Goal: Communication & Community: Participate in discussion

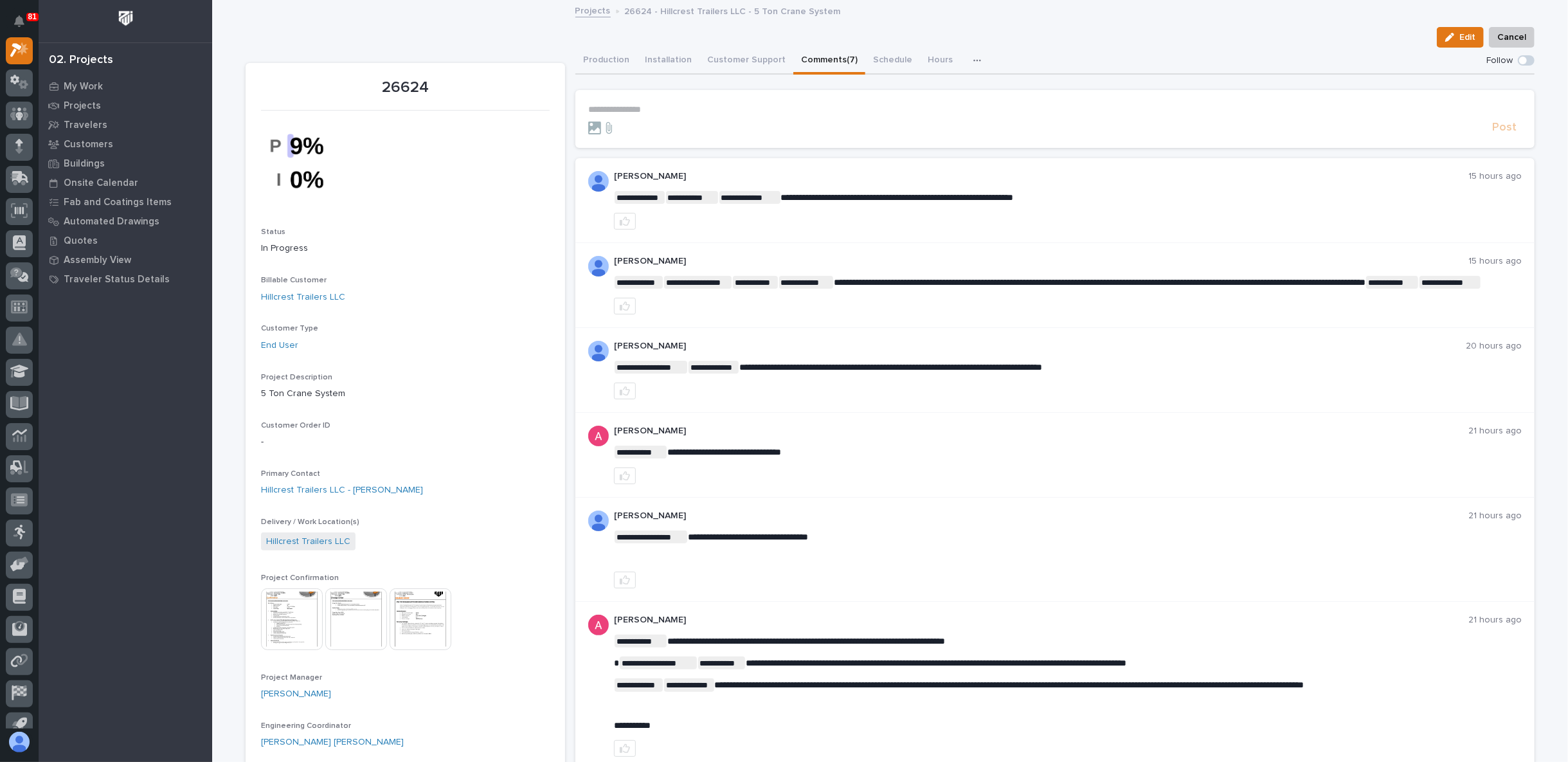
click at [283, 618] on img at bounding box center [292, 619] width 62 height 62
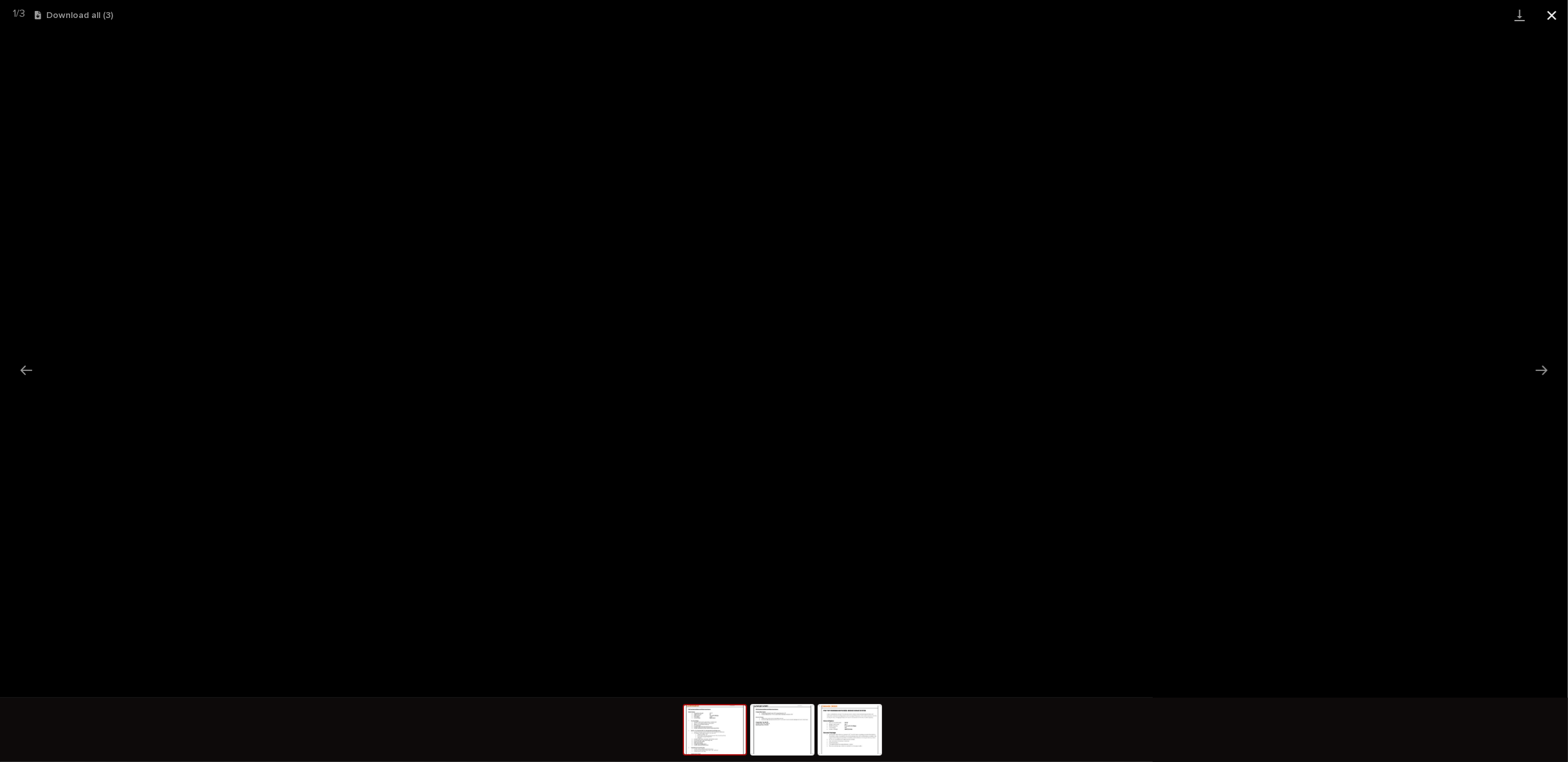
click at [1555, 14] on button "Close gallery" at bounding box center [1552, 15] width 32 height 30
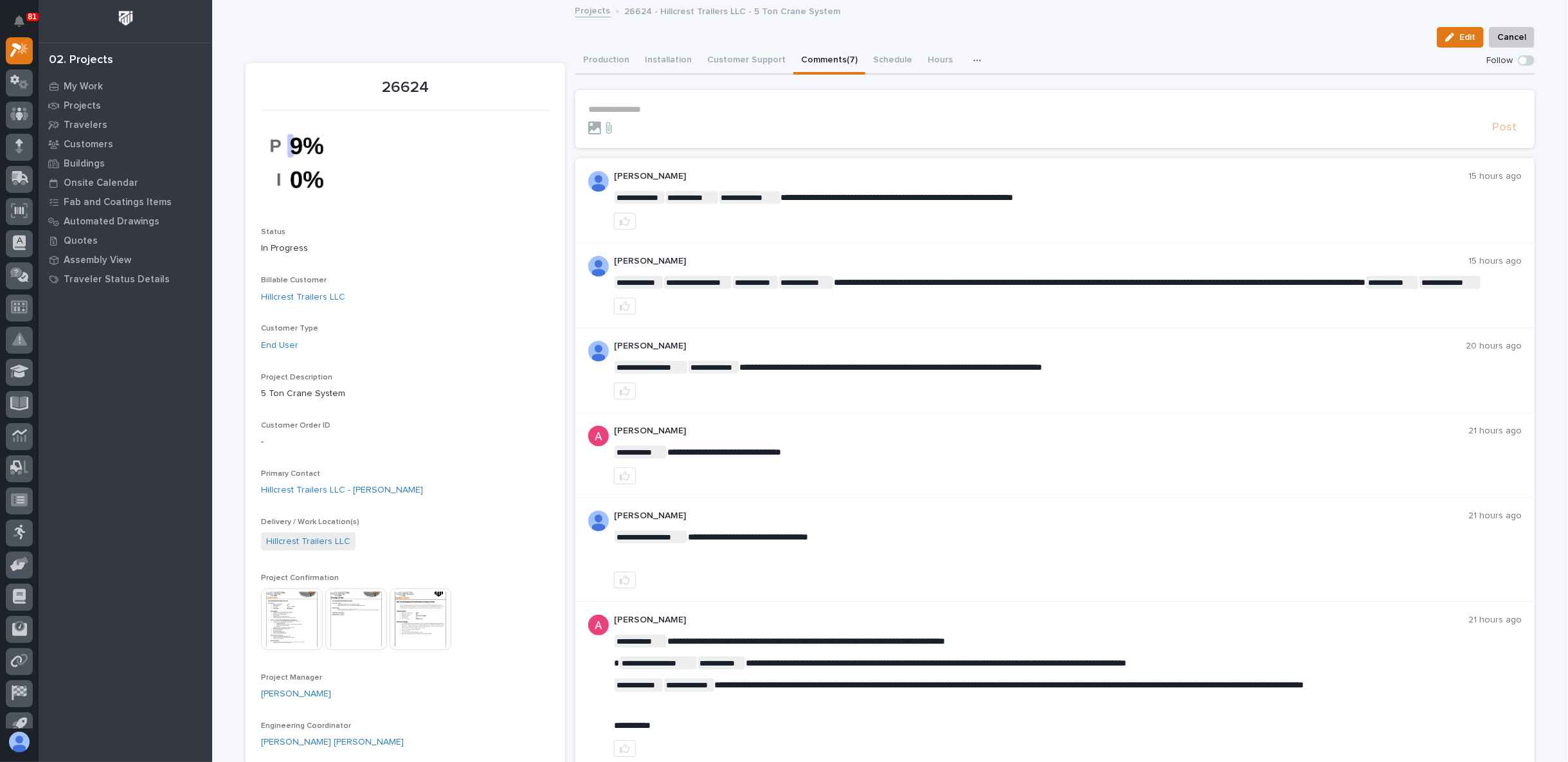
click at [643, 107] on p "**********" at bounding box center [1055, 109] width 933 height 11
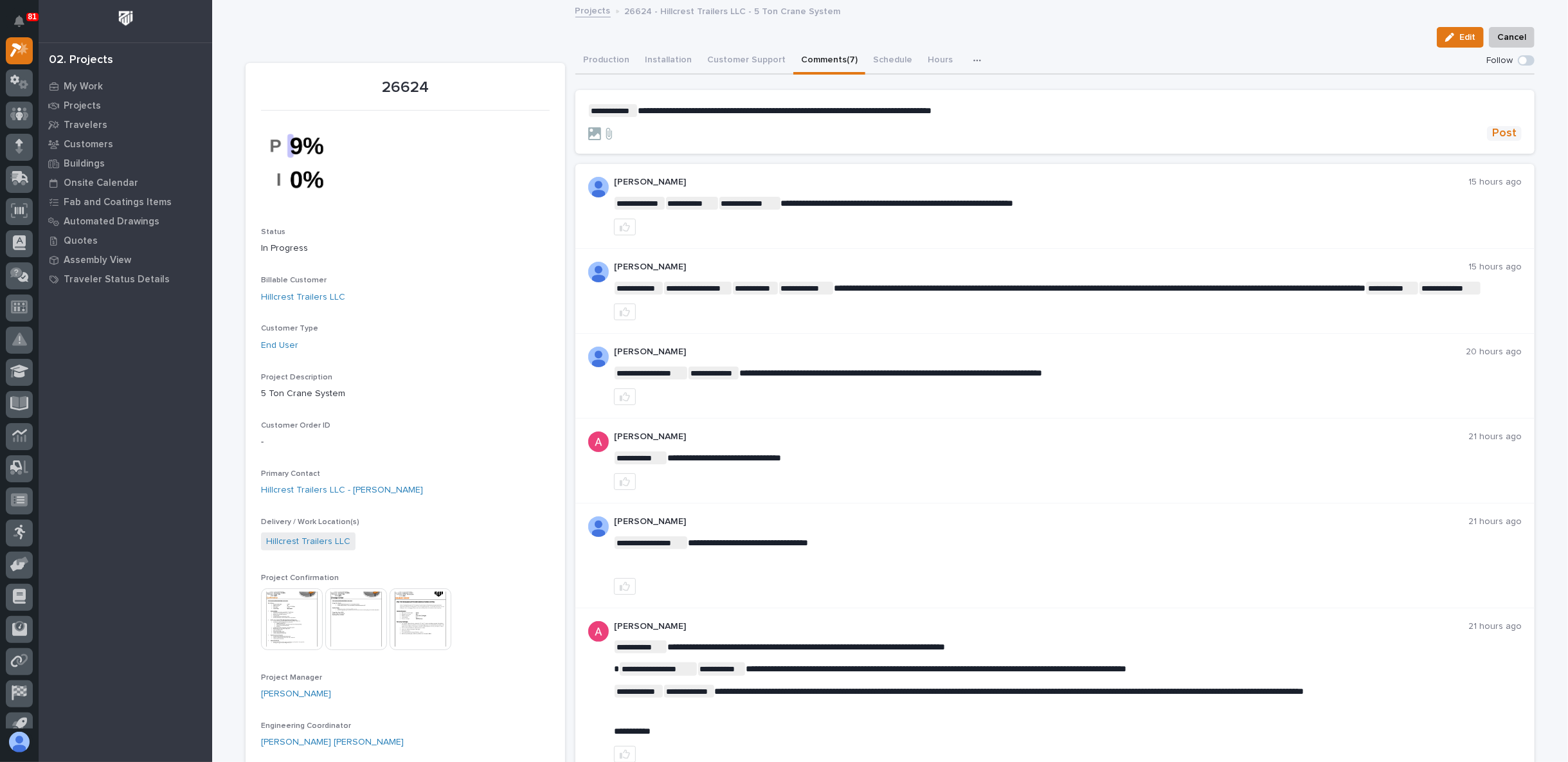
click at [1497, 130] on span "Post" at bounding box center [1504, 133] width 24 height 15
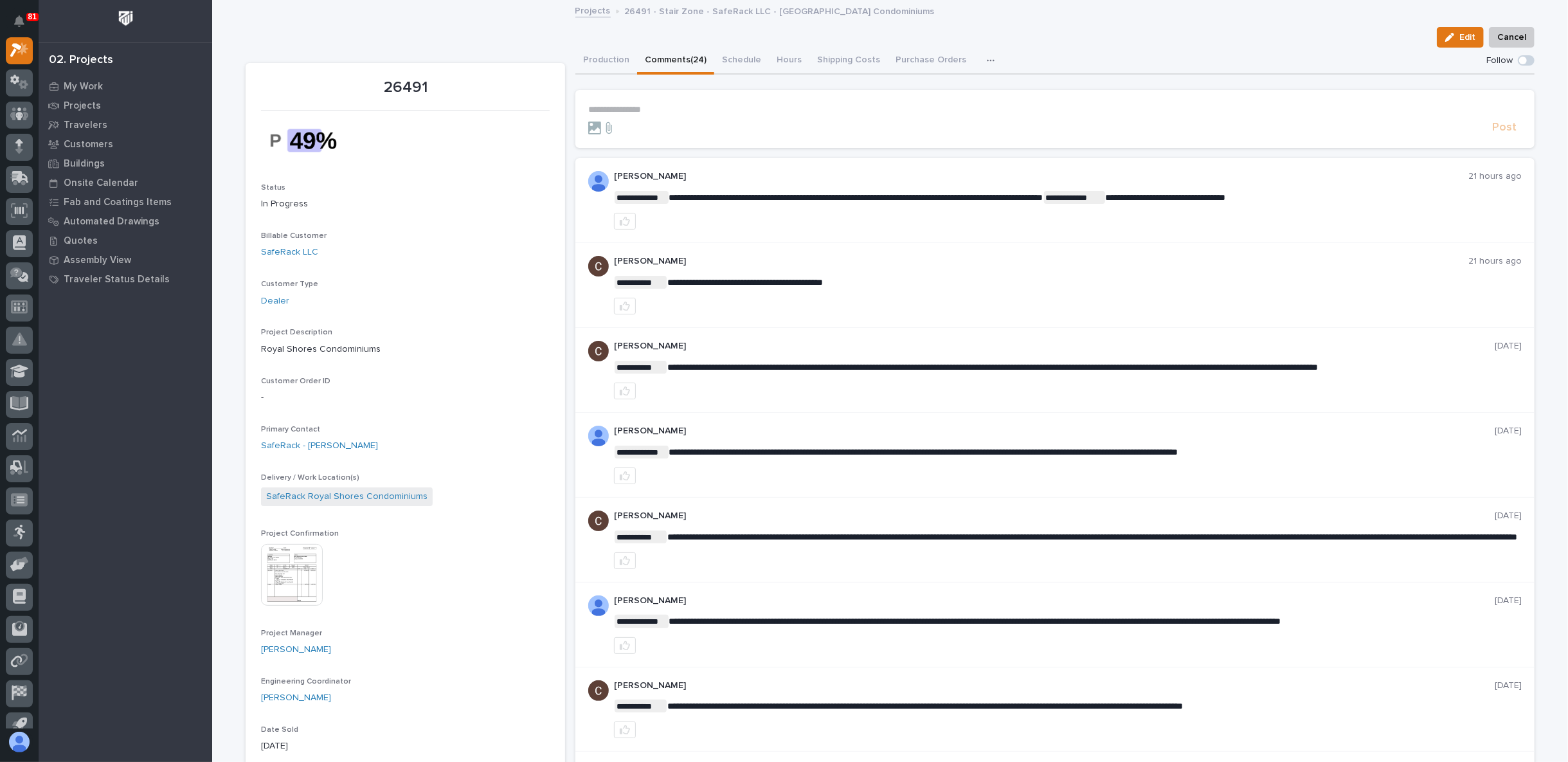
click at [389, 32] on div "Edit Cancel" at bounding box center [890, 37] width 1289 height 20
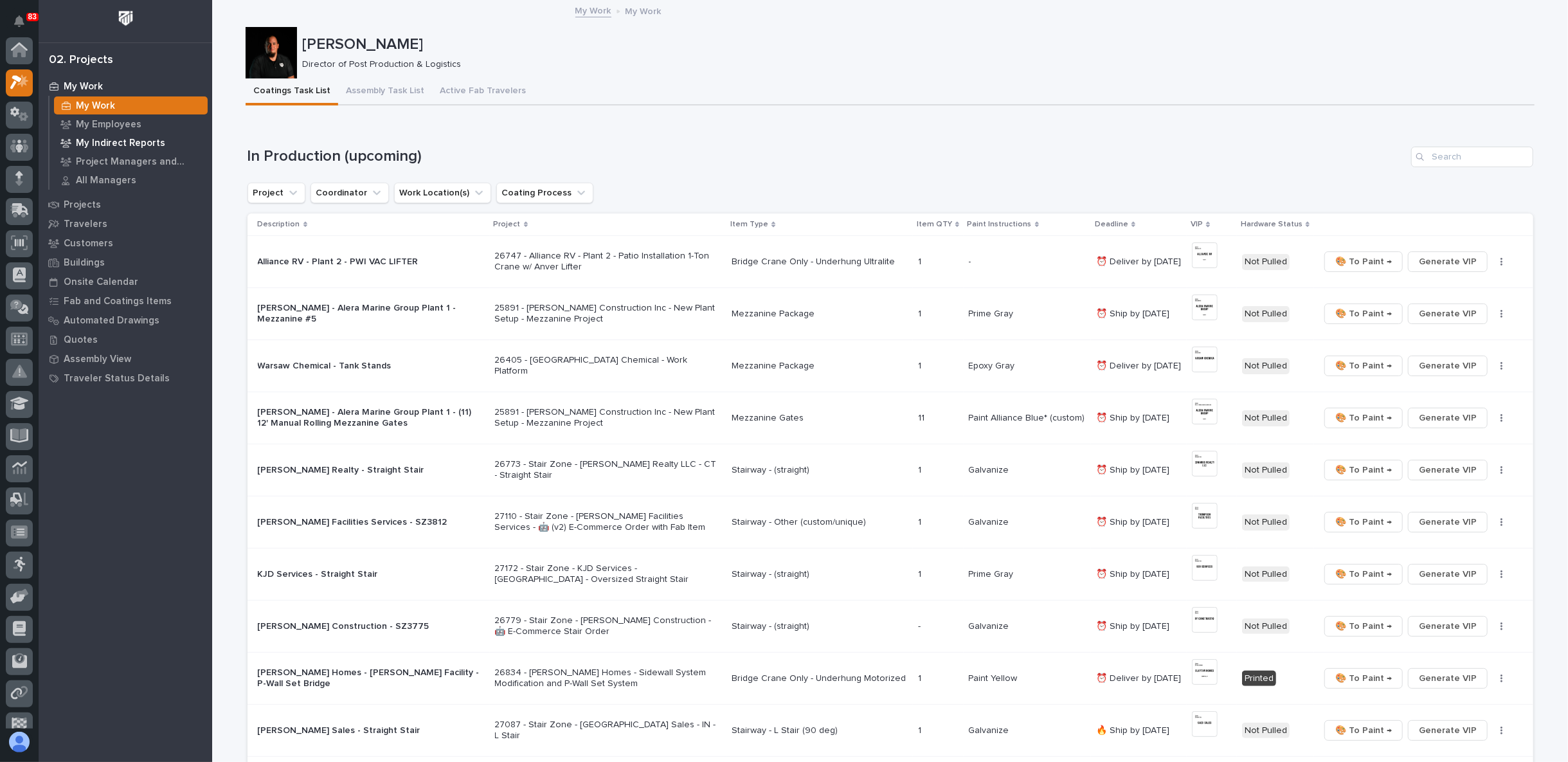
scroll to position [32, 0]
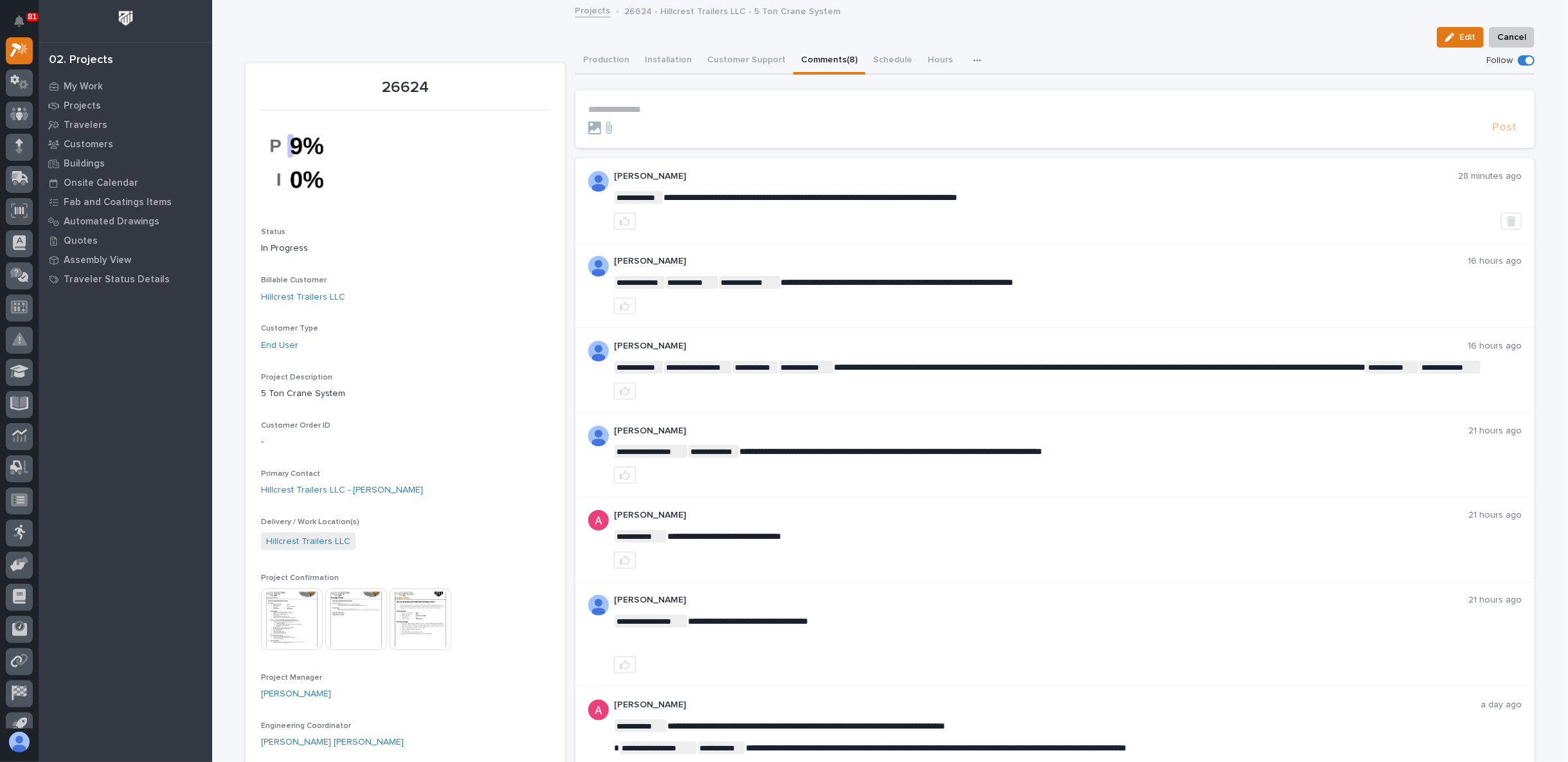
scroll to position [143, 0]
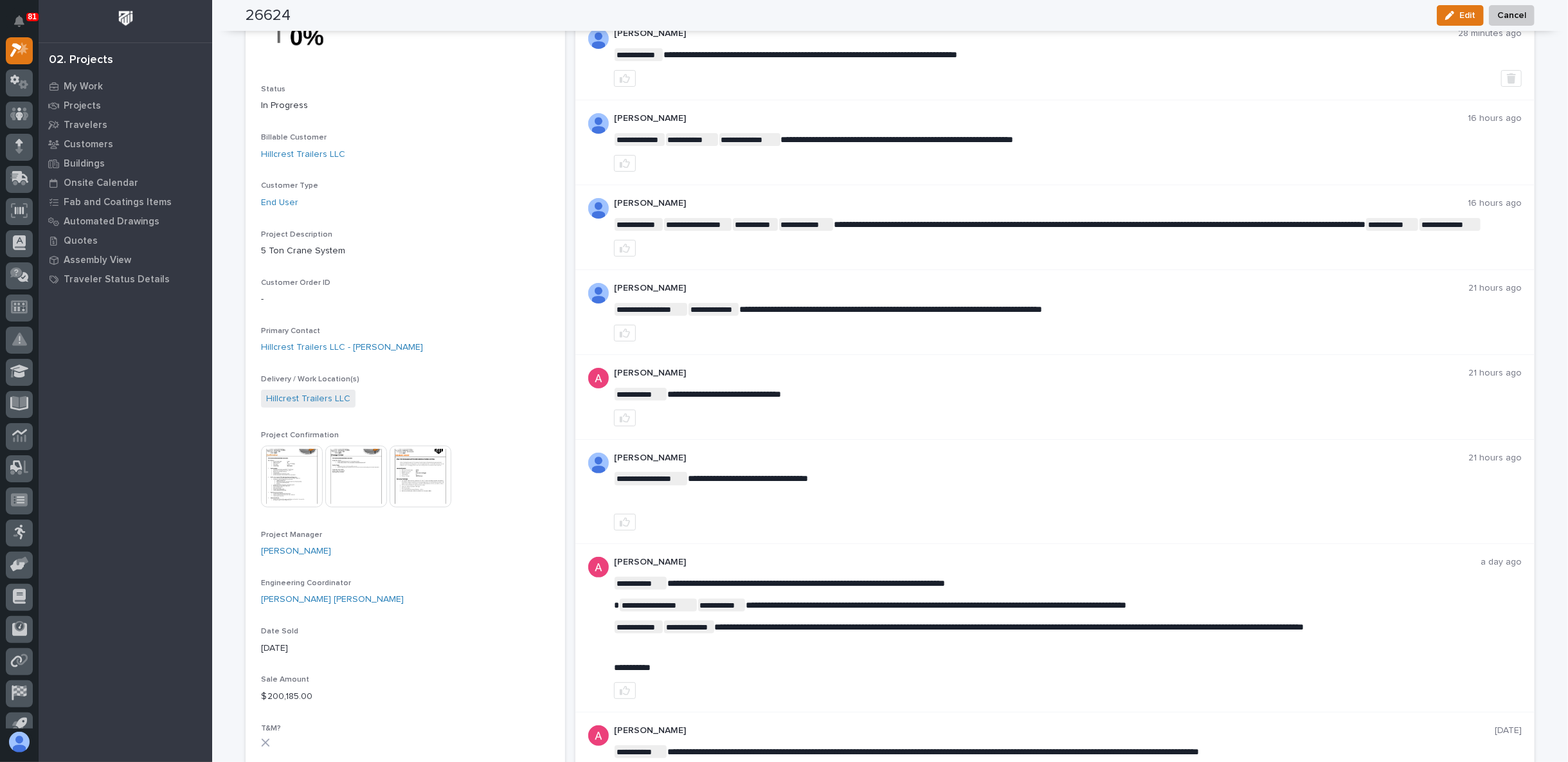
click at [293, 473] on img at bounding box center [292, 477] width 62 height 62
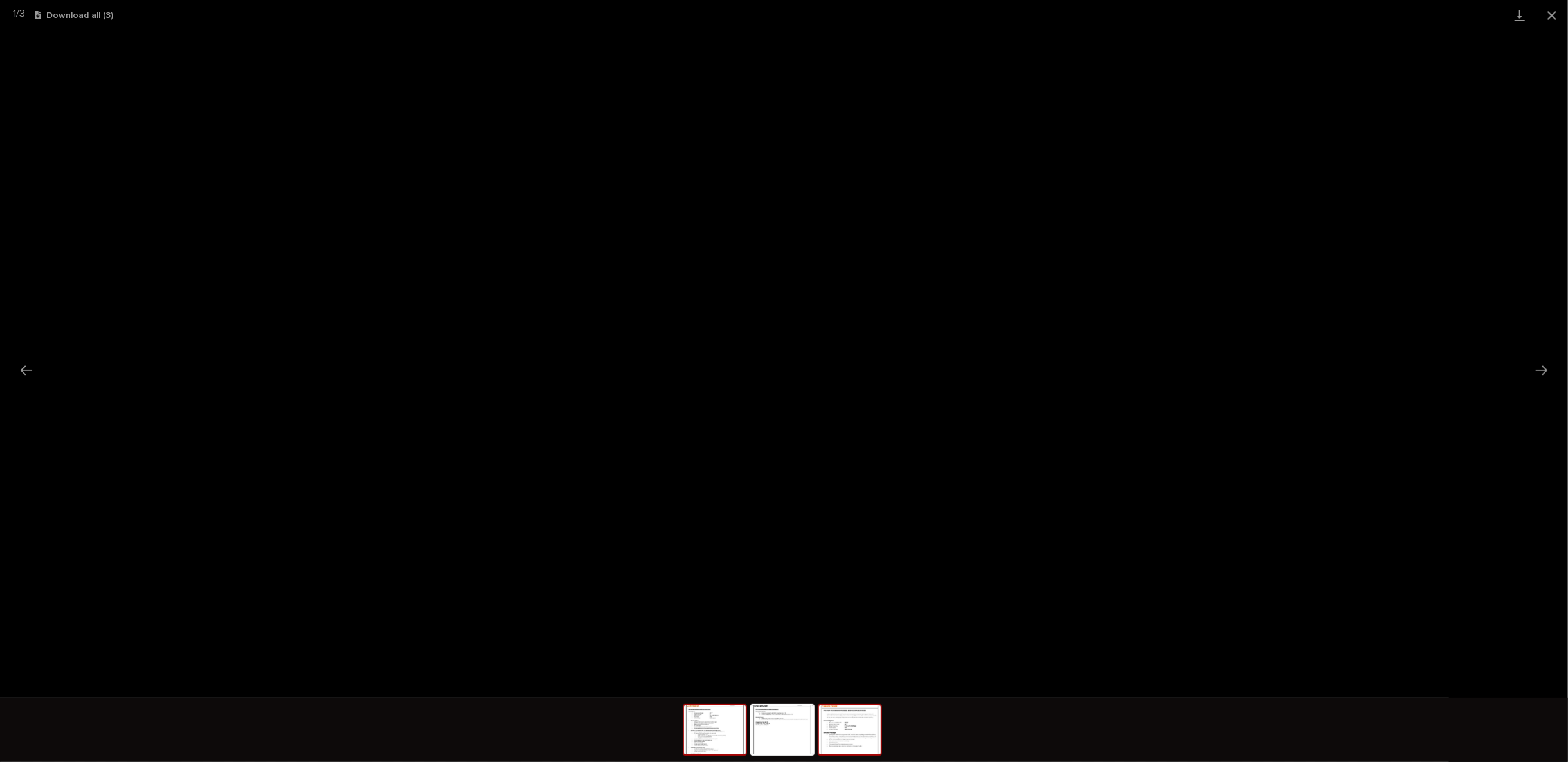
click at [856, 752] on img at bounding box center [850, 730] width 62 height 49
click at [732, 724] on img at bounding box center [715, 730] width 62 height 49
click at [846, 717] on img at bounding box center [850, 730] width 62 height 49
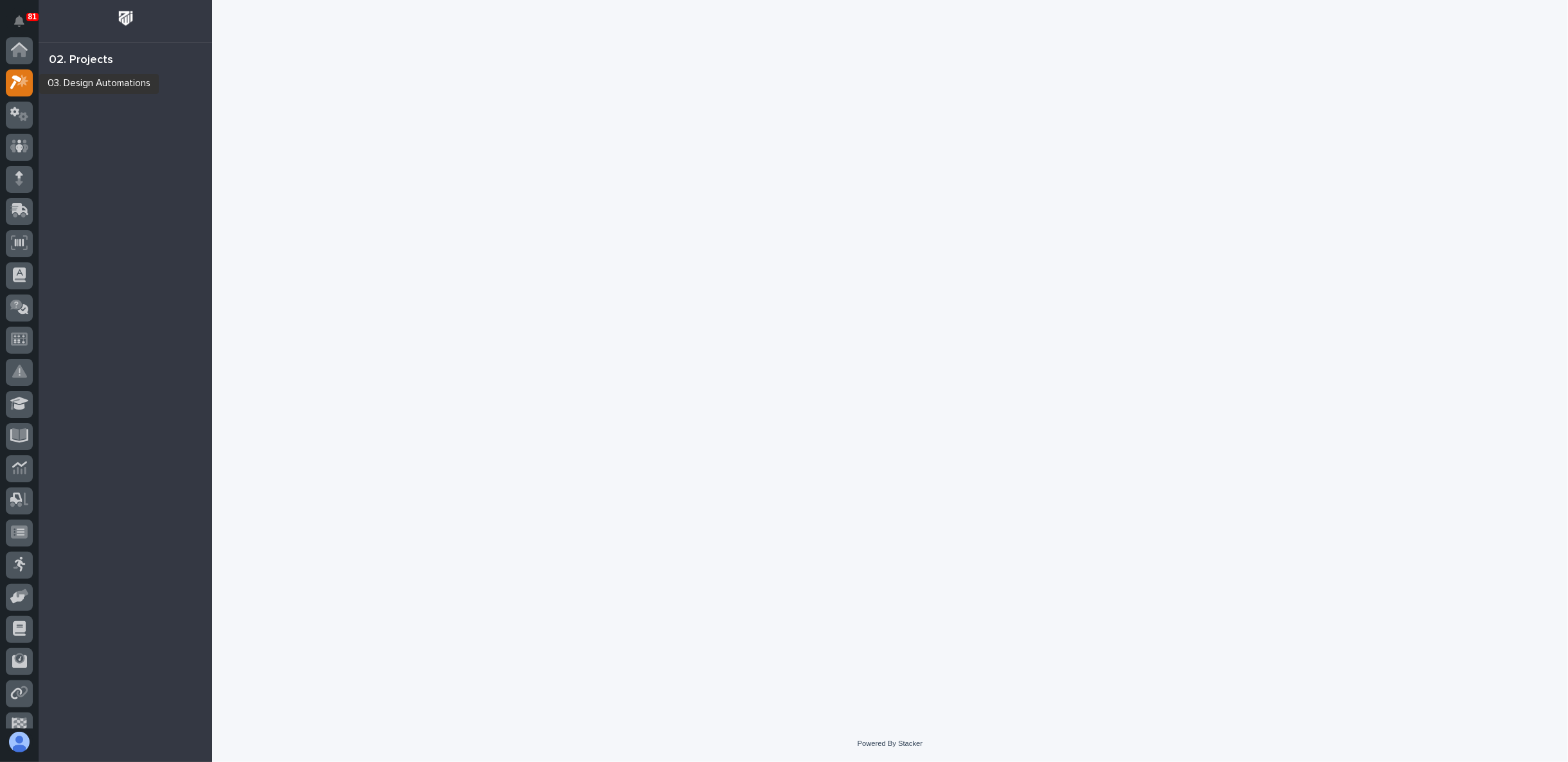
scroll to position [32, 0]
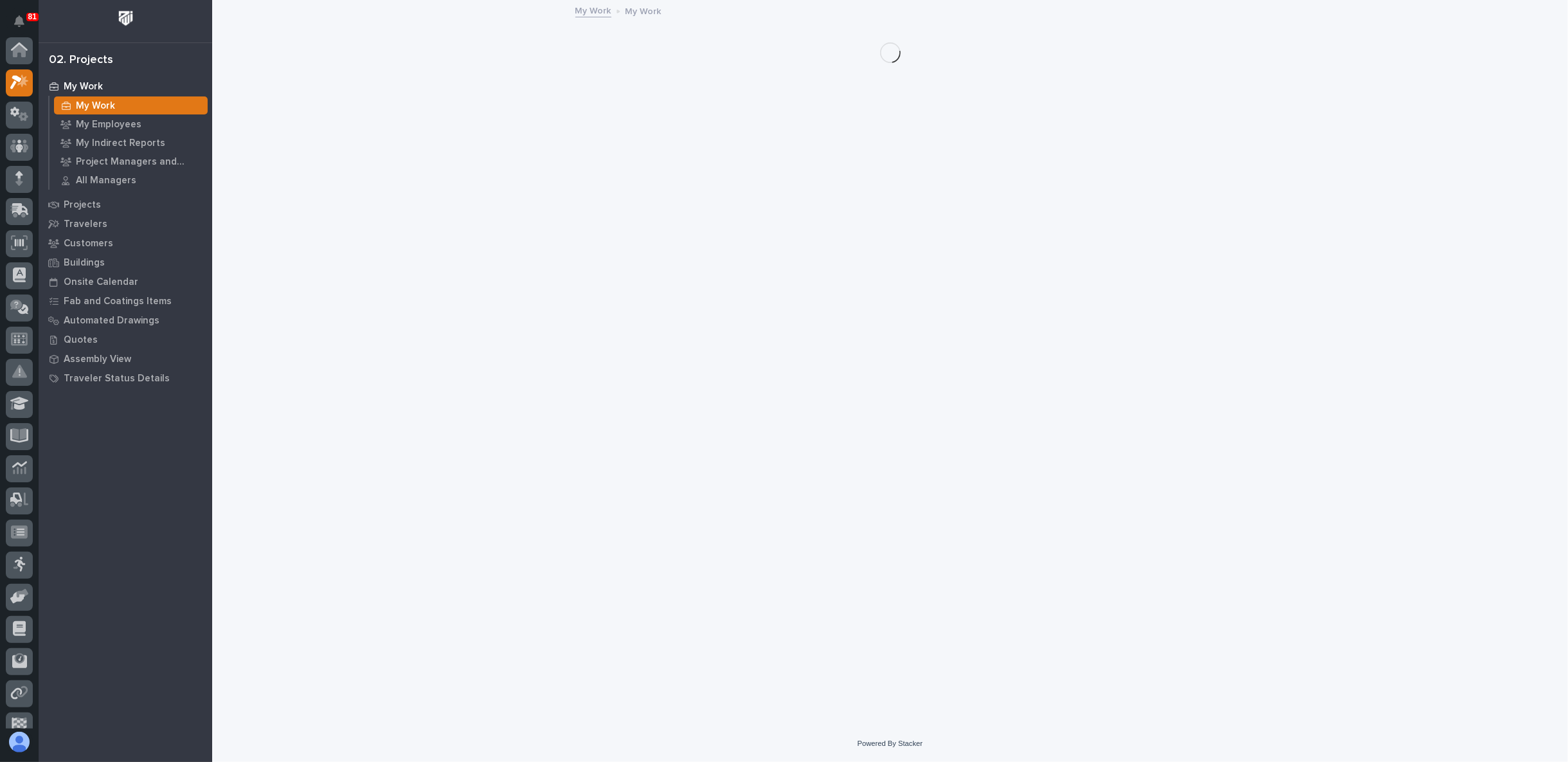
scroll to position [32, 0]
